Goal: Task Accomplishment & Management: Use online tool/utility

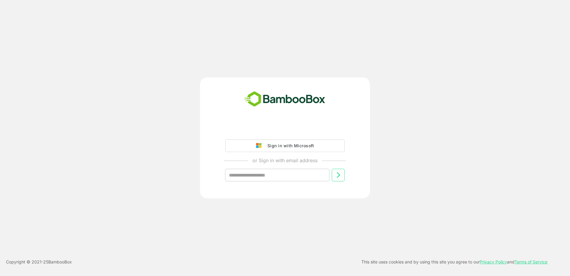
click at [292, 144] on div "Sign in with Microsoft" at bounding box center [290, 146] width 50 height 8
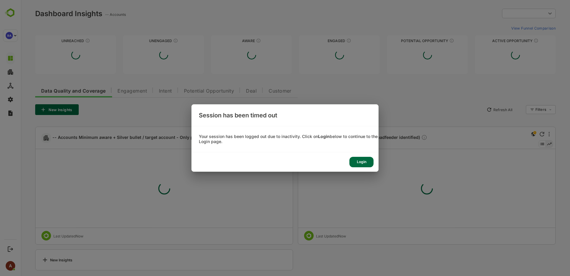
type input "**********"
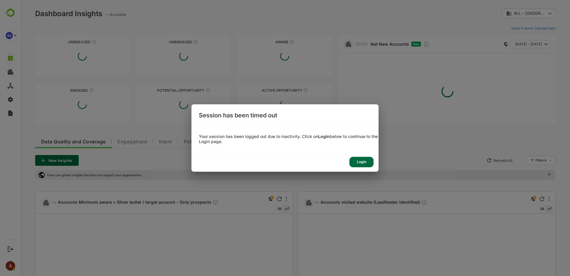
click at [364, 163] on div "Login" at bounding box center [362, 162] width 24 height 10
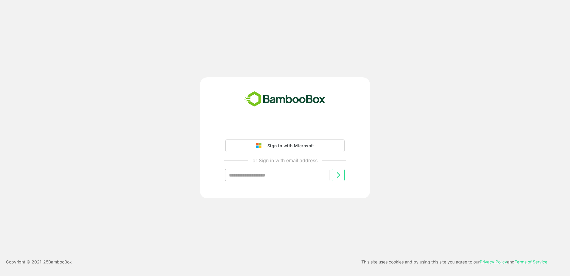
click at [268, 148] on div "Sign in with Microsoft" at bounding box center [290, 146] width 50 height 8
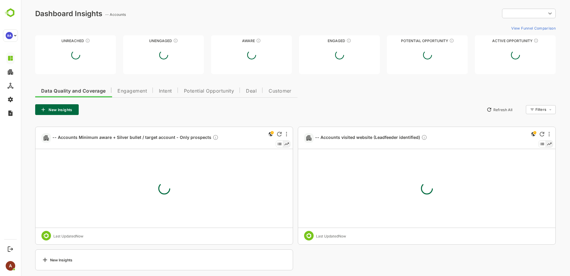
type input "**********"
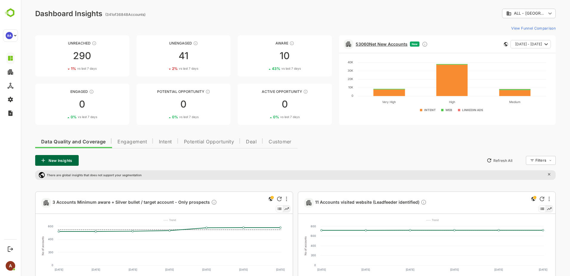
click at [378, 46] on link "53060 Net New Accounts" at bounding box center [382, 43] width 52 height 5
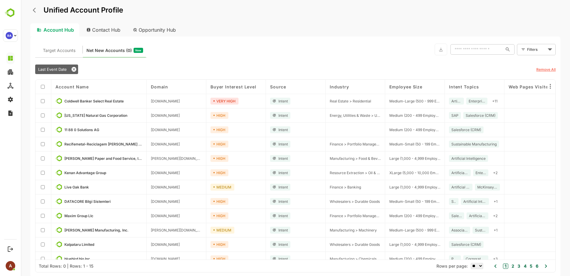
click at [532, 52] on body "Unified Account Profile Account Hub Contact Hub Opportunity Hub Target Accounts…" at bounding box center [296, 138] width 550 height 276
click at [532, 62] on span "New Filter" at bounding box center [538, 62] width 18 height 7
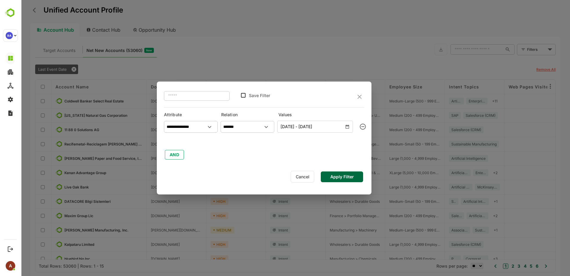
click at [203, 97] on input "text" at bounding box center [197, 95] width 66 height 11
click at [207, 128] on icon "Open" at bounding box center [209, 126] width 7 height 7
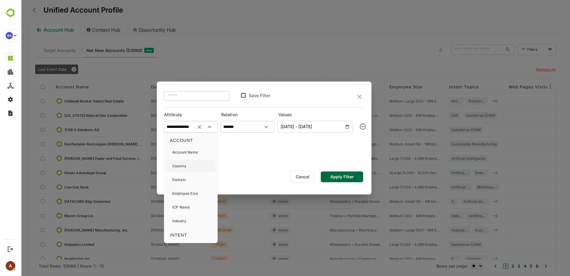
click at [187, 164] on div "Country" at bounding box center [190, 166] width 49 height 13
type input "*******"
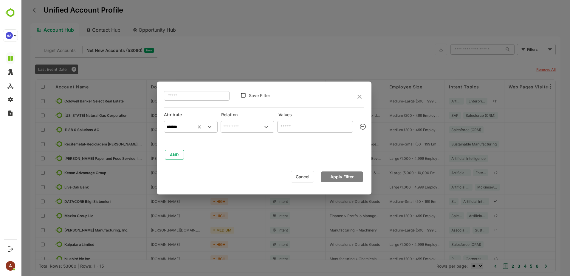
click at [230, 125] on input "text" at bounding box center [247, 126] width 51 height 9
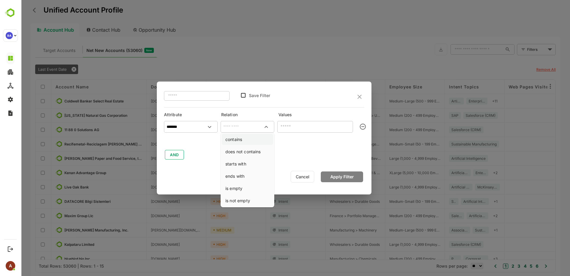
click at [231, 139] on li "contains" at bounding box center [247, 139] width 51 height 11
type input "********"
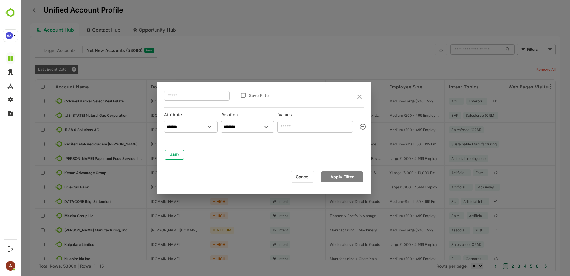
click at [283, 126] on input "text" at bounding box center [315, 127] width 76 height 12
type input "********"
click at [336, 175] on button "Apply Filter" at bounding box center [342, 176] width 42 height 11
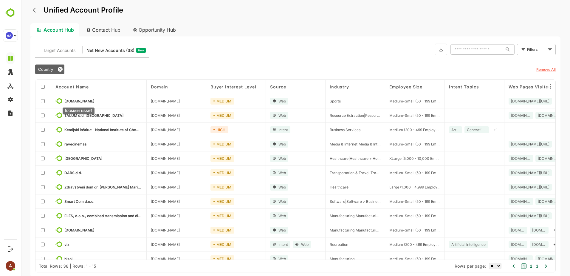
click at [73, 102] on span "[DOMAIN_NAME]" at bounding box center [79, 101] width 30 height 4
click at [67, 101] on span "[DOMAIN_NAME]" at bounding box center [79, 101] width 30 height 4
click at [63, 49] on span "Target Accounts" at bounding box center [59, 51] width 33 height 8
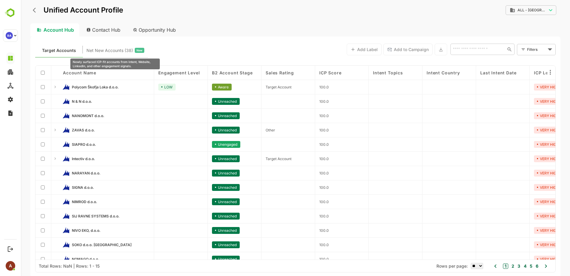
click at [111, 47] on span "Net New Accounts ( 38 )" at bounding box center [110, 51] width 47 height 8
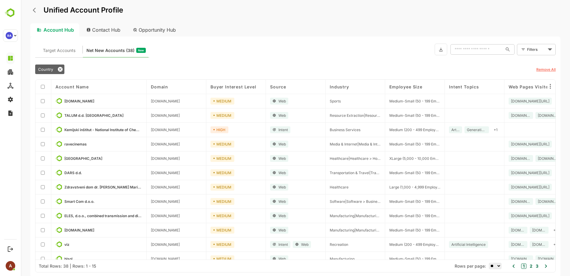
scroll to position [51, 0]
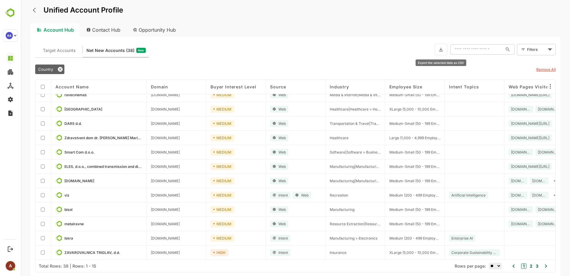
click at [446, 45] on button at bounding box center [441, 50] width 13 height 12
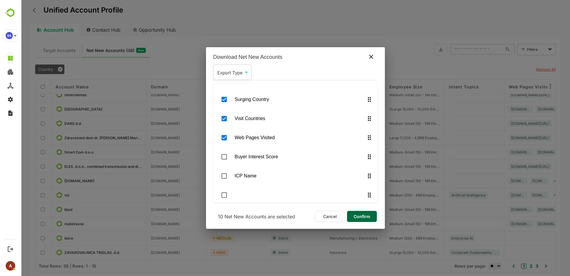
scroll to position [261, 0]
click at [247, 69] on body "Unified Account Profile Account Hub Contact Hub Opportunity Hub Target Accounts…" at bounding box center [296, 138] width 550 height 276
click at [247, 69] on div at bounding box center [296, 138] width 550 height 276
click at [368, 213] on span "Confirm" at bounding box center [362, 216] width 20 height 8
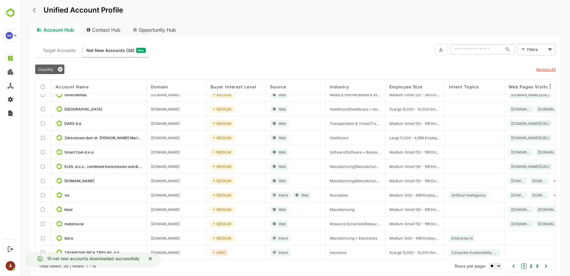
click at [298, 44] on div "Target Accounts Net New Accounts ( 38 ) New ​ Filters ​" at bounding box center [295, 49] width 521 height 16
click at [530, 266] on button "2" at bounding box center [531, 266] width 4 height 7
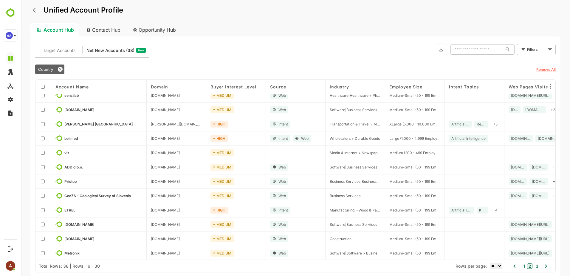
scroll to position [51, 0]
click at [444, 55] on button at bounding box center [441, 50] width 13 height 12
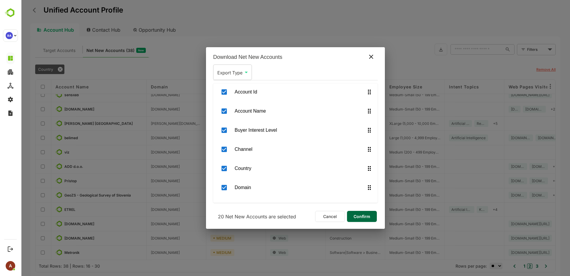
click at [370, 58] on icon at bounding box center [371, 56] width 7 height 7
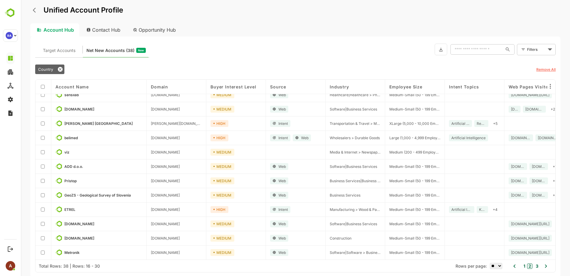
click at [539, 266] on button "3" at bounding box center [537, 266] width 4 height 7
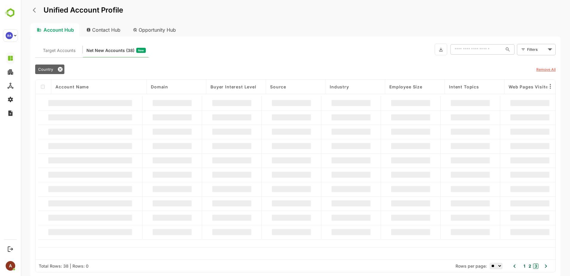
scroll to position [0, 0]
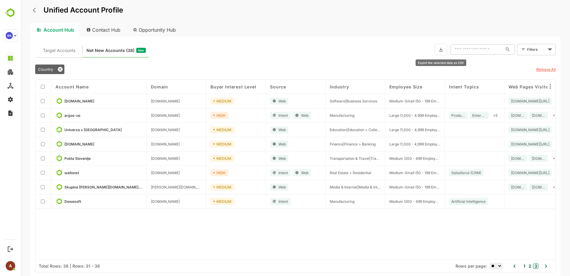
click at [439, 49] on icon at bounding box center [441, 49] width 5 height 5
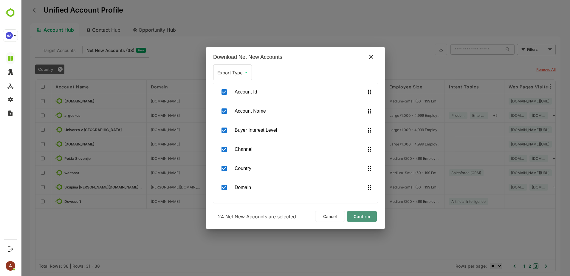
click at [360, 215] on span "Confirm" at bounding box center [362, 216] width 20 height 8
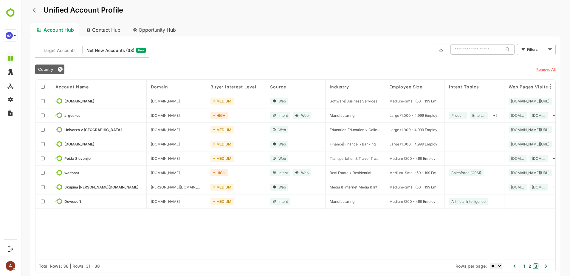
click at [110, 27] on div "Contact Hub" at bounding box center [104, 29] width 44 height 13
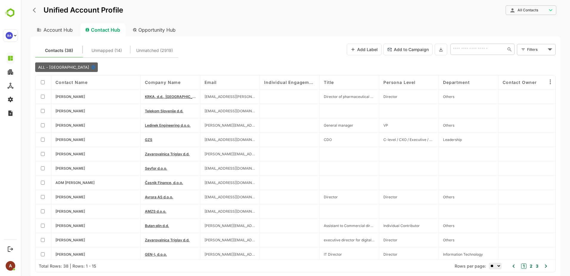
click at [152, 32] on div "Opportunity Hub" at bounding box center [154, 29] width 53 height 13
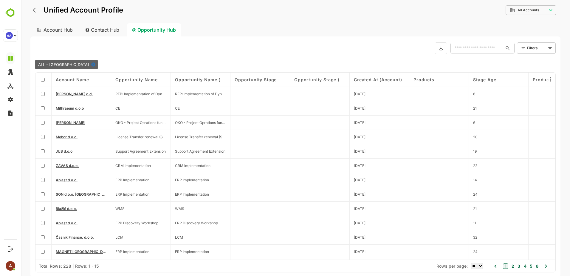
click at [541, 10] on body "**********" at bounding box center [296, 138] width 550 height 276
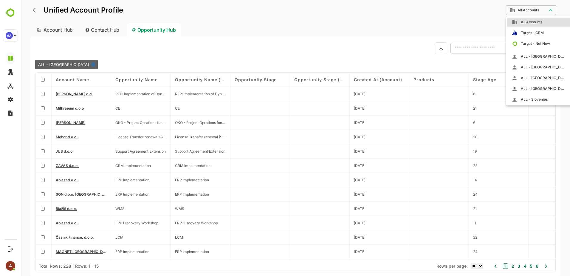
click at [528, 99] on span "ALL - Slovenies" at bounding box center [533, 99] width 30 height 5
type input "**********"
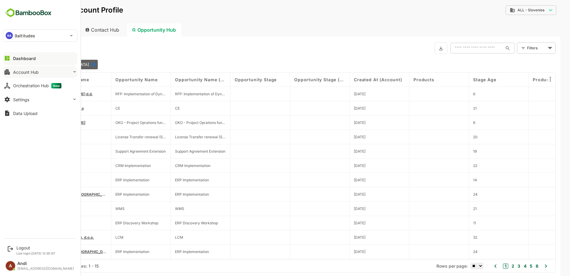
click at [15, 72] on div "Account Hub" at bounding box center [26, 72] width 26 height 5
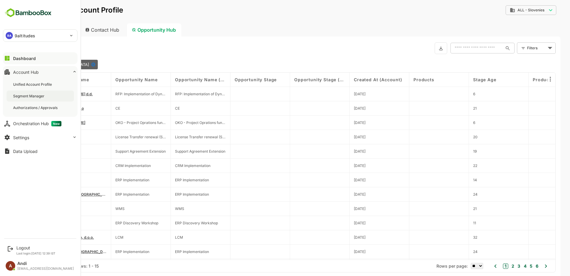
click at [31, 95] on div "Segment Manager" at bounding box center [29, 95] width 33 height 5
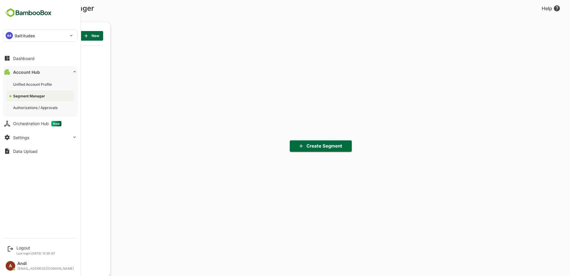
scroll to position [2, 2]
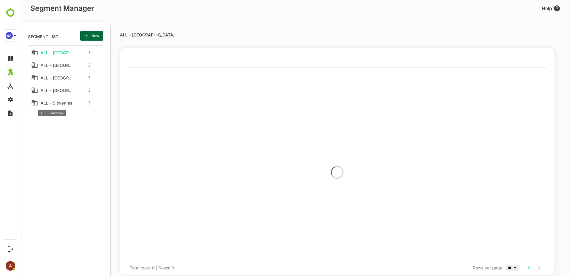
click at [45, 104] on span "ALL - Slovenies" at bounding box center [55, 102] width 34 height 5
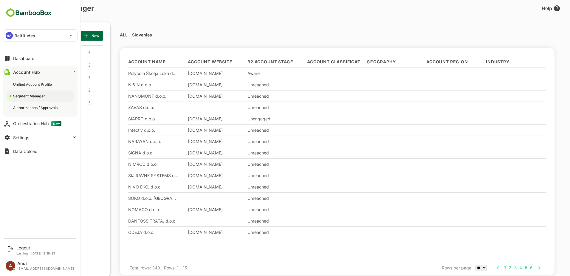
click at [2, 57] on div "Dashboard Account Hub Unified Account Profile Segment Manager Authorizations / …" at bounding box center [40, 104] width 81 height 107
click at [4, 58] on icon at bounding box center [7, 58] width 7 height 7
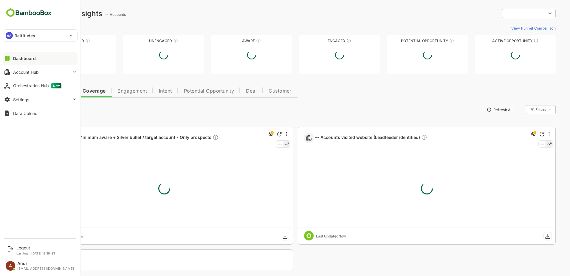
type input "**********"
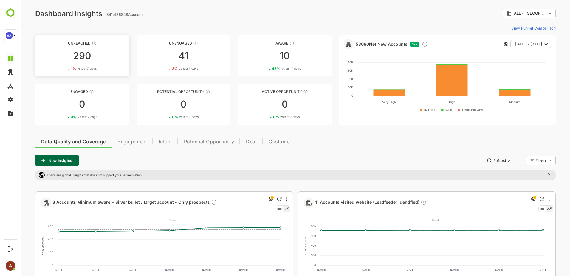
click at [96, 48] on link "Unreached 290 1 % vs last 7 days" at bounding box center [82, 55] width 94 height 41
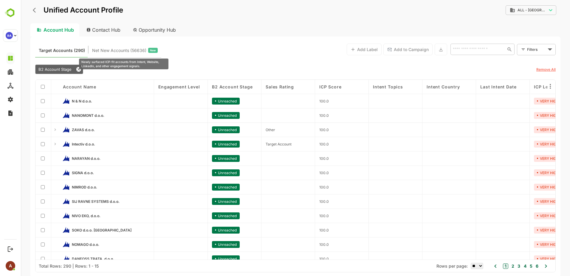
click at [114, 50] on span "Net New Accounts ( 56636 )" at bounding box center [119, 51] width 54 height 8
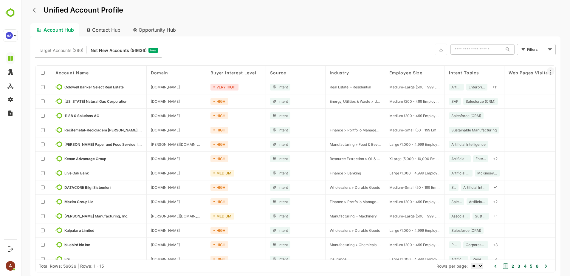
click at [550, 72] on icon at bounding box center [550, 72] width 1 height 5
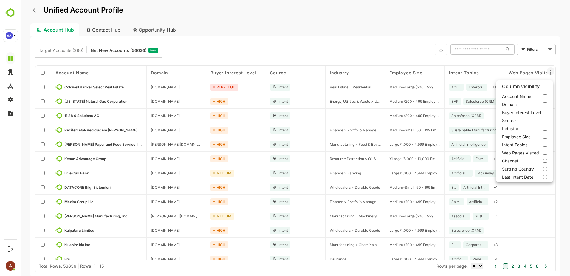
click at [550, 72] on div at bounding box center [296, 138] width 550 height 276
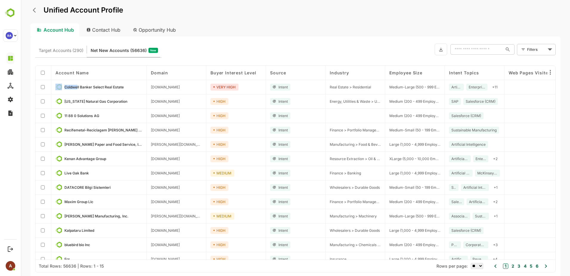
drag, startPoint x: 77, startPoint y: 86, endPoint x: 68, endPoint y: 79, distance: 11.1
click at [68, 79] on div "Account Name Domain Buyer Interest Level Source Industry Employee Size Intent T…" at bounding box center [296, 163] width 520 height 194
